Goal: Task Accomplishment & Management: Manage account settings

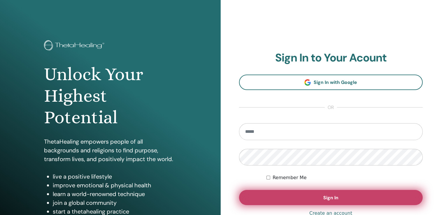
type input "**********"
click at [275, 199] on button "Sign In" at bounding box center [331, 197] width 184 height 15
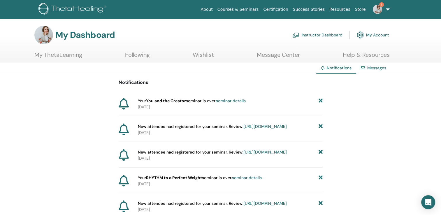
click at [327, 34] on link "Instructor Dashboard" at bounding box center [318, 35] width 50 height 13
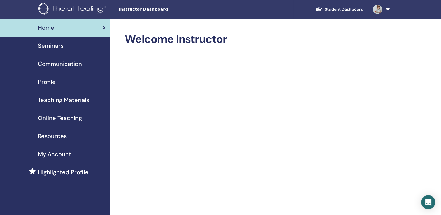
click at [54, 44] on span "Seminars" at bounding box center [51, 45] width 26 height 9
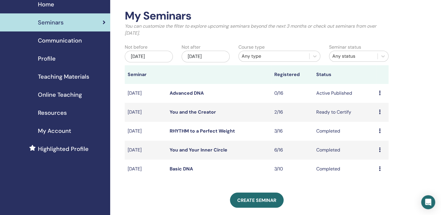
scroll to position [24, 0]
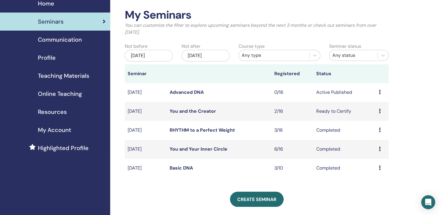
click at [380, 111] on icon at bounding box center [380, 111] width 2 height 5
click at [366, 135] on link "Attendees" at bounding box center [376, 134] width 22 height 6
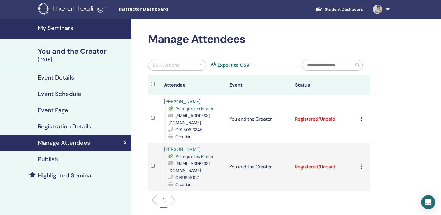
click at [362, 117] on icon at bounding box center [362, 119] width 2 height 5
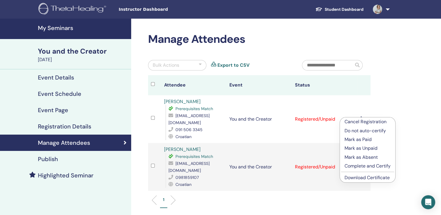
click at [354, 164] on p "Complete and Certify" at bounding box center [368, 166] width 46 height 7
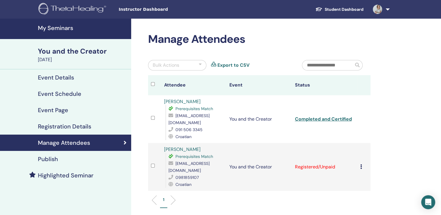
click at [361, 165] on icon at bounding box center [362, 167] width 2 height 5
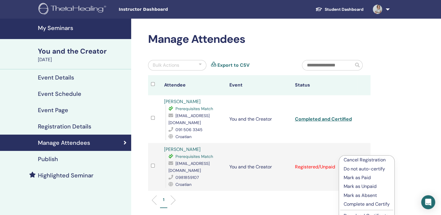
click at [352, 203] on p "Complete and Certify" at bounding box center [367, 204] width 46 height 7
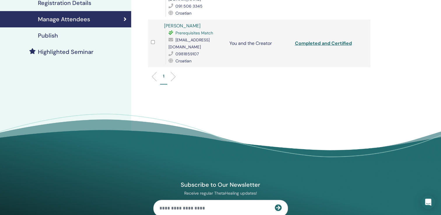
scroll to position [201, 0]
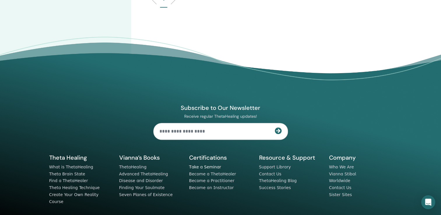
click at [204, 165] on link "Take a Seminar" at bounding box center [205, 167] width 32 height 5
